Goal: Task Accomplishment & Management: Use online tool/utility

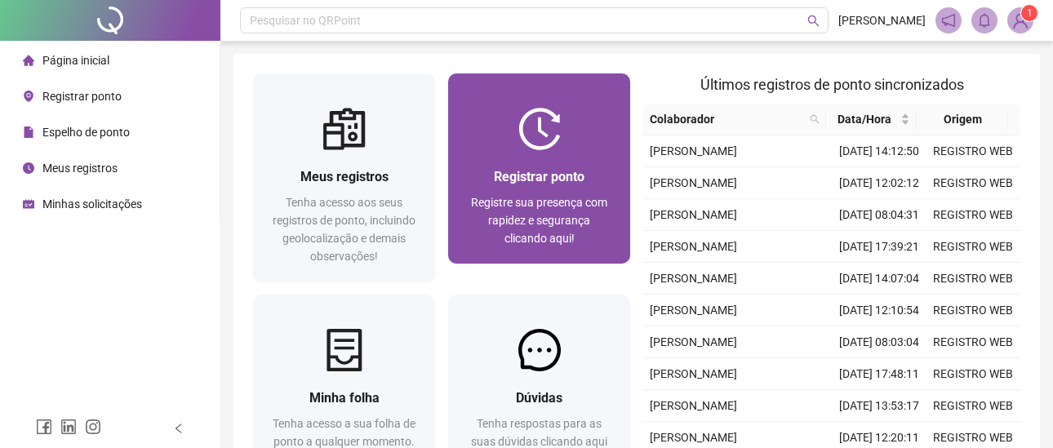
click at [507, 145] on div at bounding box center [539, 129] width 182 height 42
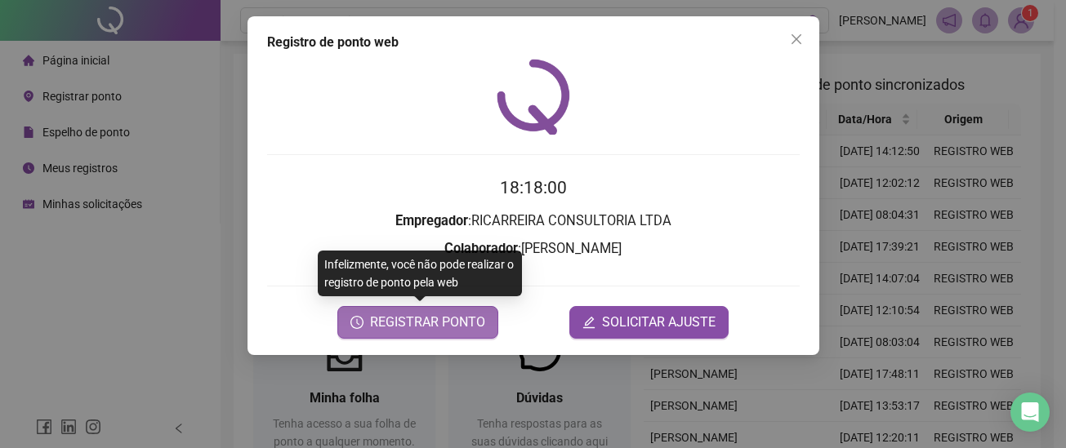
click at [464, 320] on span "REGISTRAR PONTO" at bounding box center [427, 323] width 115 height 20
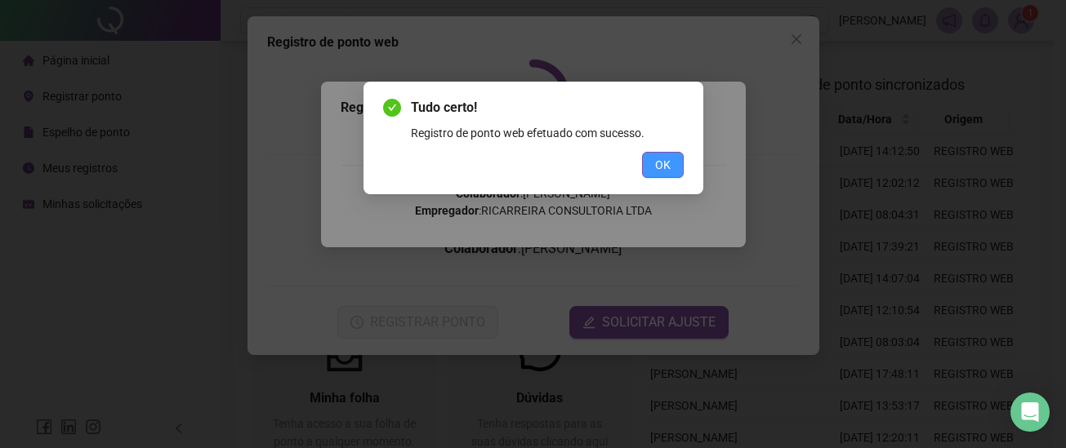
click at [657, 161] on span "OK" at bounding box center [663, 165] width 16 height 18
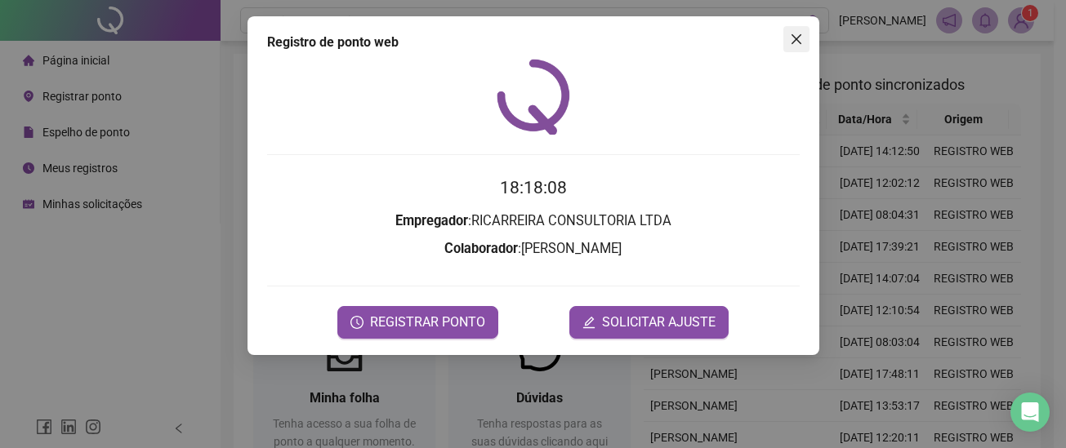
click at [800, 47] on button "Close" at bounding box center [796, 39] width 26 height 26
click at [800, 47] on div "Pesquisar no QRPoint [PERSON_NAME] 1 Meus registros Tenha acesso aos seus regis…" at bounding box center [636, 290] width 833 height 581
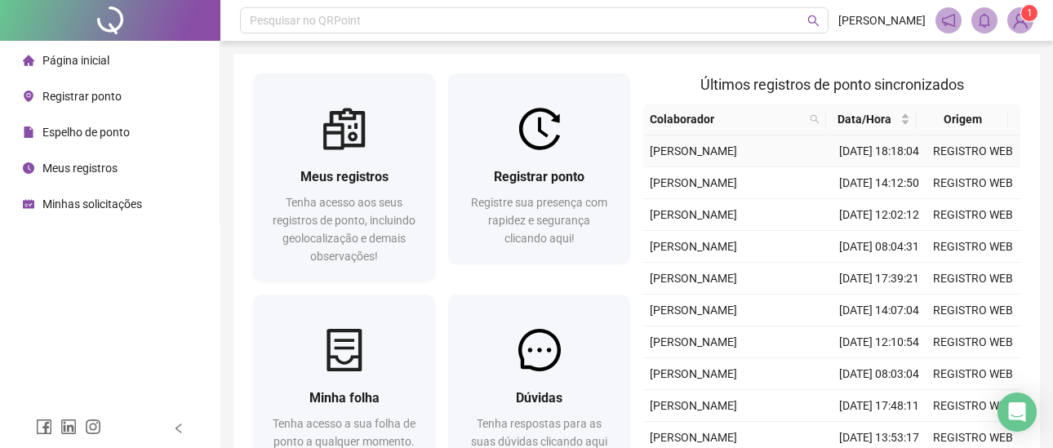
click at [728, 56] on div "Meus registros Tenha acesso aos seus registros de ponto, incluindo geolocalizaç…" at bounding box center [637, 282] width 807 height 457
